Goal: Task Accomplishment & Management: Manage account settings

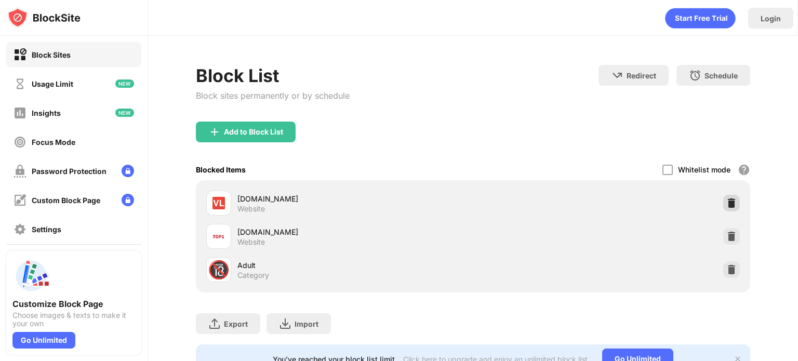
click at [726, 204] on img at bounding box center [731, 203] width 10 height 10
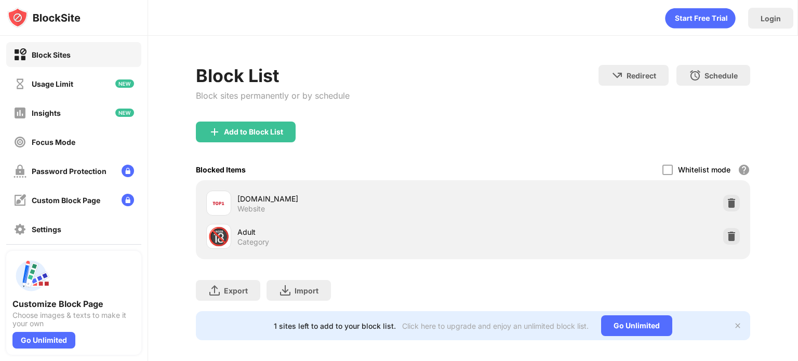
click at [726, 201] on img at bounding box center [731, 203] width 10 height 10
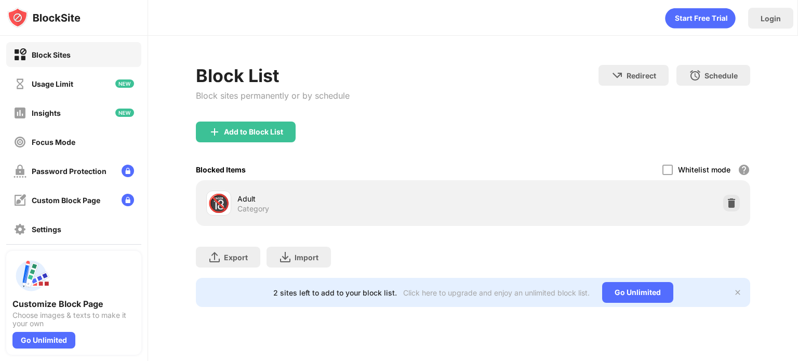
click at [723, 201] on div at bounding box center [731, 203] width 17 height 17
